Goal: Task Accomplishment & Management: Manage account settings

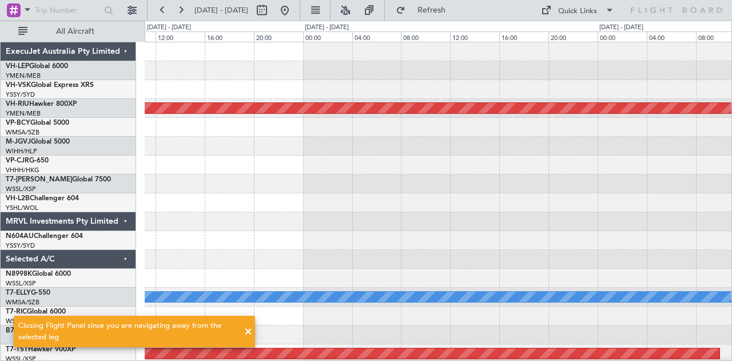
click at [324, 180] on div at bounding box center [439, 184] width 588 height 19
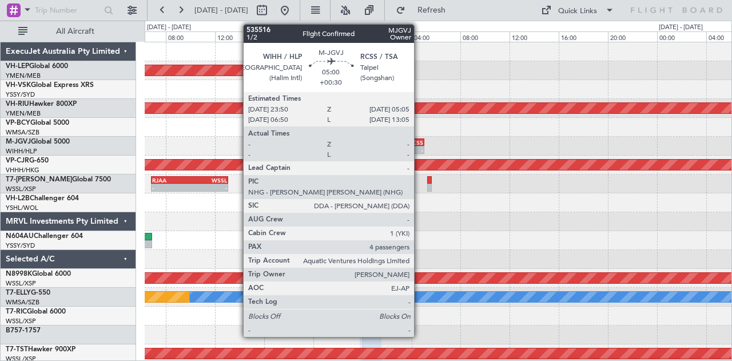
click at [420, 141] on div "RCSS" at bounding box center [408, 142] width 31 height 7
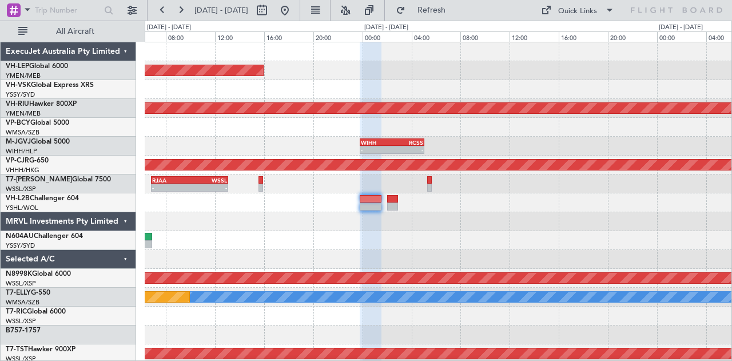
click at [426, 148] on div "Unplanned Maint Wichita (Wichita Mid-continent) Planned Maint [GEOGRAPHIC_DATA]…" at bounding box center [439, 353] width 588 height 623
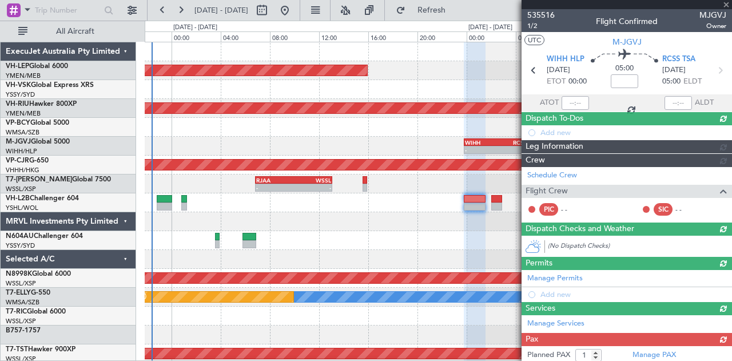
type input "+00:30"
type input "4"
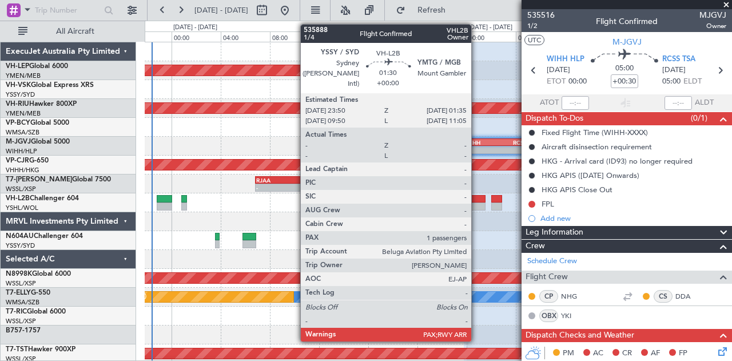
click at [477, 201] on div at bounding box center [475, 199] width 22 height 8
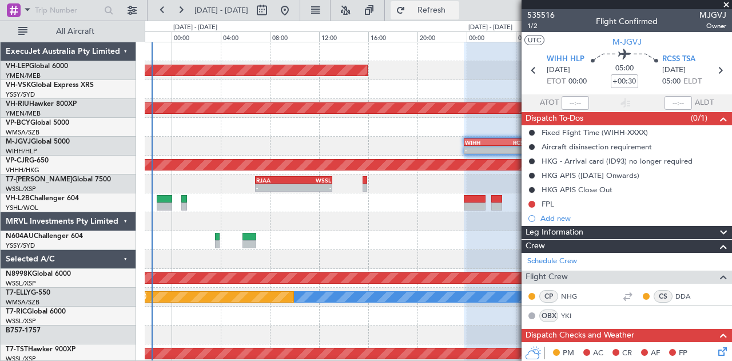
click at [456, 14] on span "Refresh" at bounding box center [432, 10] width 48 height 8
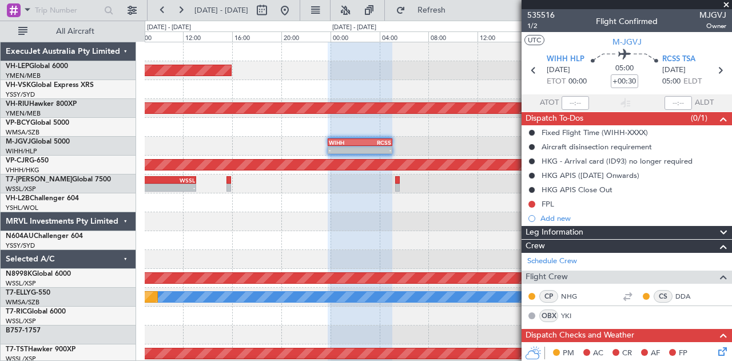
click at [252, 228] on div at bounding box center [439, 221] width 588 height 19
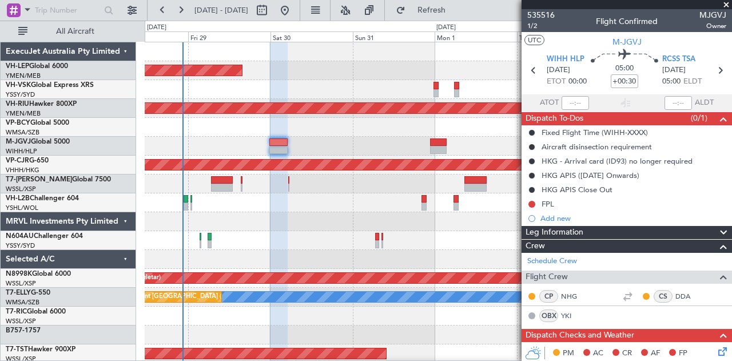
click at [255, 209] on div "Planned Maint Sydney ([PERSON_NAME] Intl)" at bounding box center [439, 202] width 588 height 19
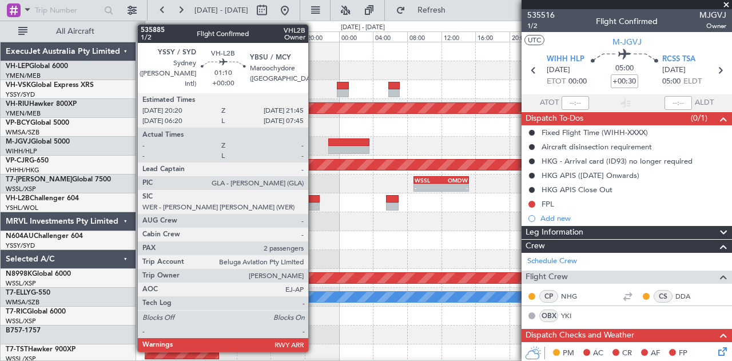
click at [314, 199] on div at bounding box center [313, 199] width 13 height 8
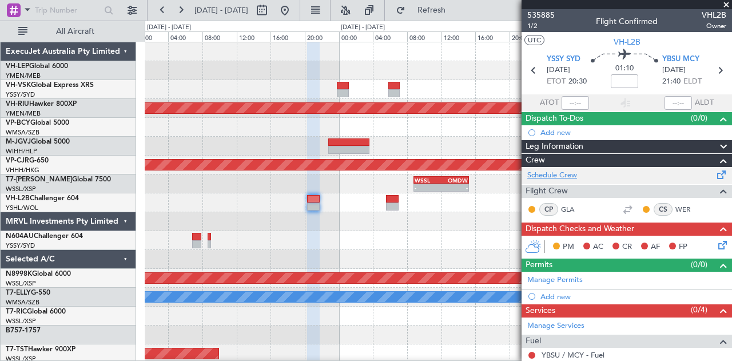
click at [547, 175] on link "Schedule Crew" at bounding box center [553, 175] width 50 height 11
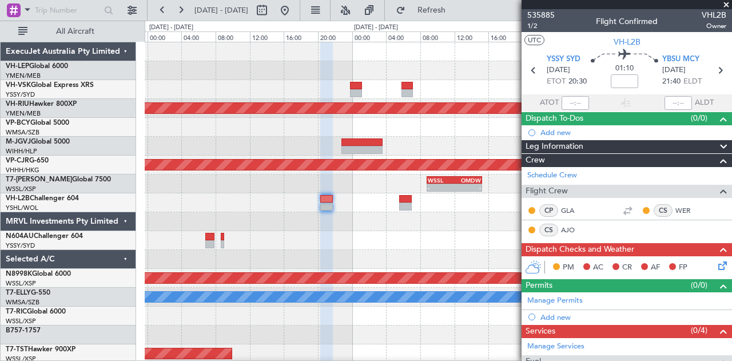
click at [343, 212] on div at bounding box center [439, 221] width 588 height 19
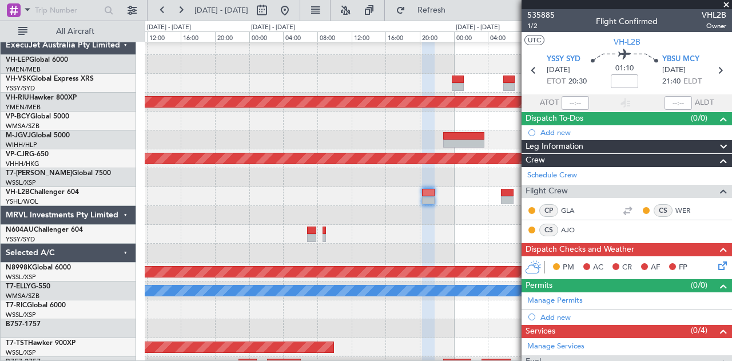
click at [458, 231] on div at bounding box center [439, 234] width 588 height 19
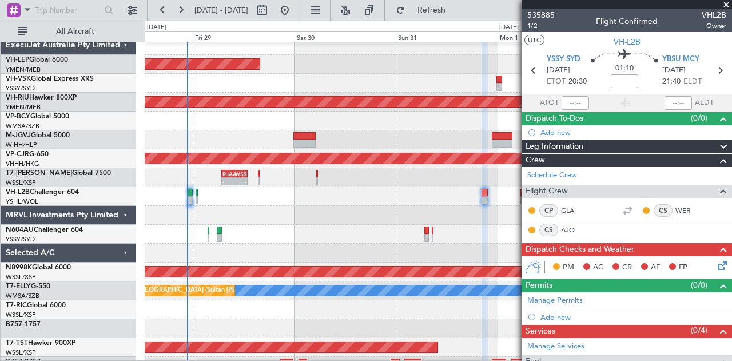
click at [399, 225] on div at bounding box center [439, 234] width 588 height 19
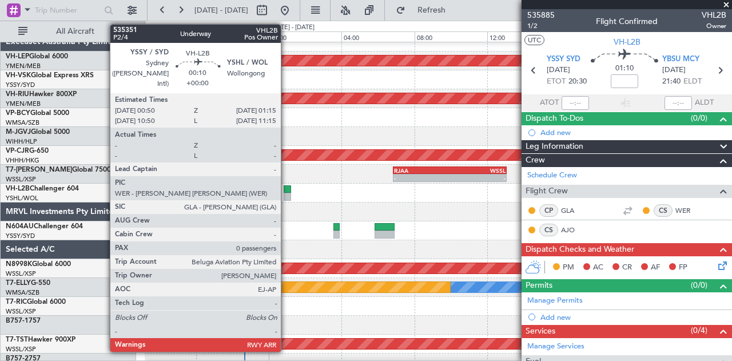
click at [287, 191] on div at bounding box center [288, 189] width 8 height 8
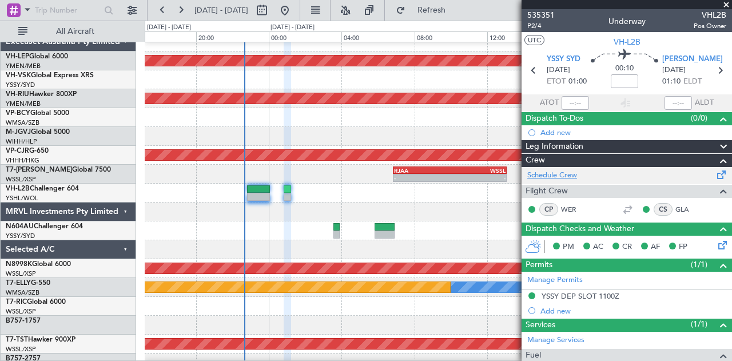
click at [551, 176] on link "Schedule Crew" at bounding box center [553, 175] width 50 height 11
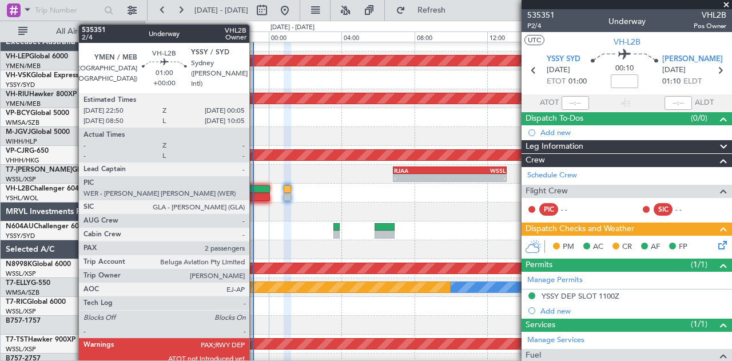
click at [255, 193] on div at bounding box center [258, 197] width 23 height 8
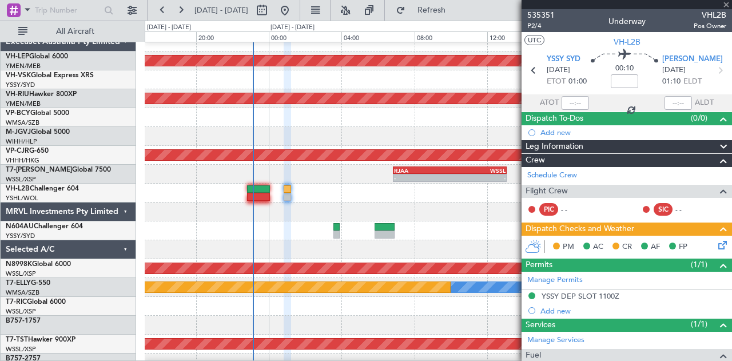
type input "2"
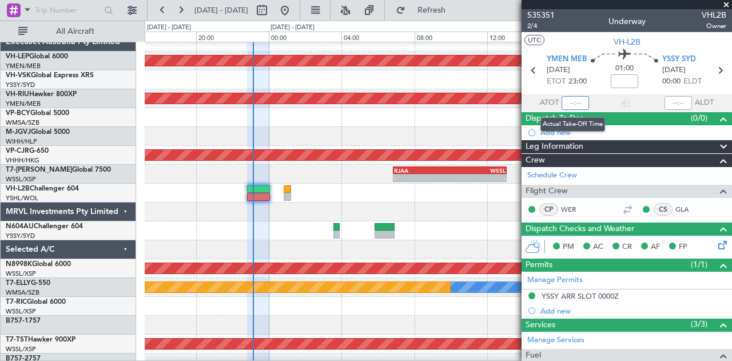
click at [574, 100] on input "text" at bounding box center [575, 103] width 27 height 14
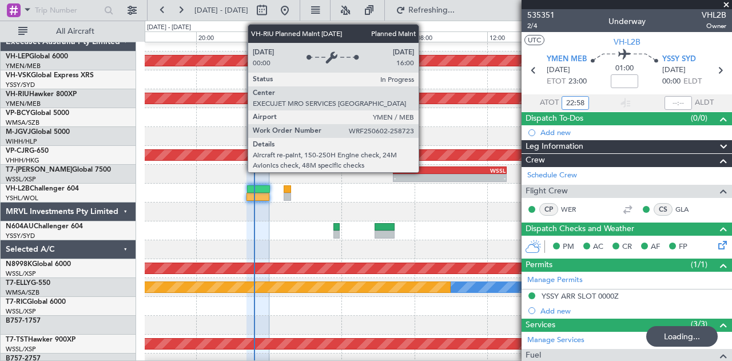
type input "22:58"
